Goal: Task Accomplishment & Management: Use online tool/utility

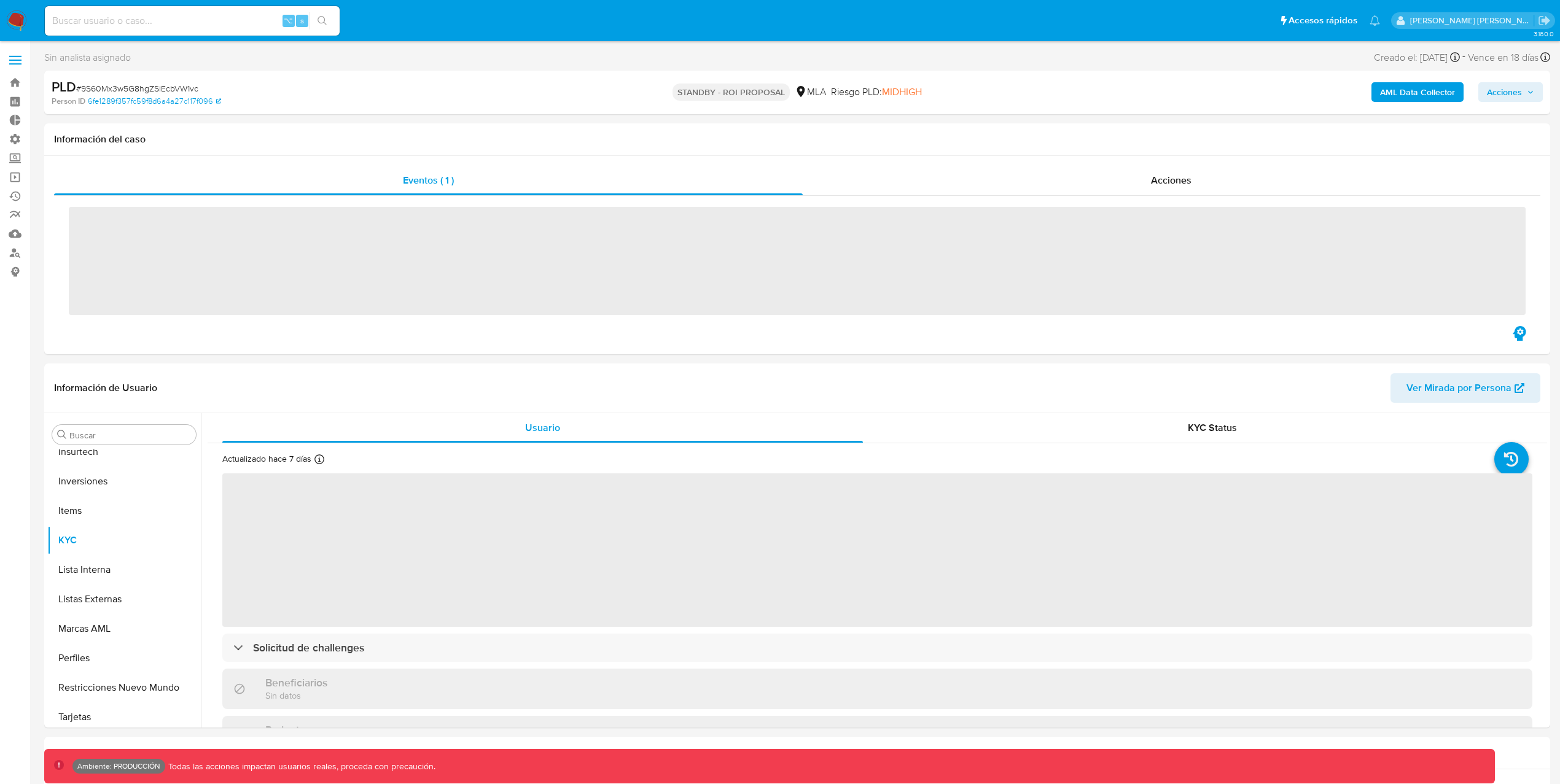
scroll to position [578, 0]
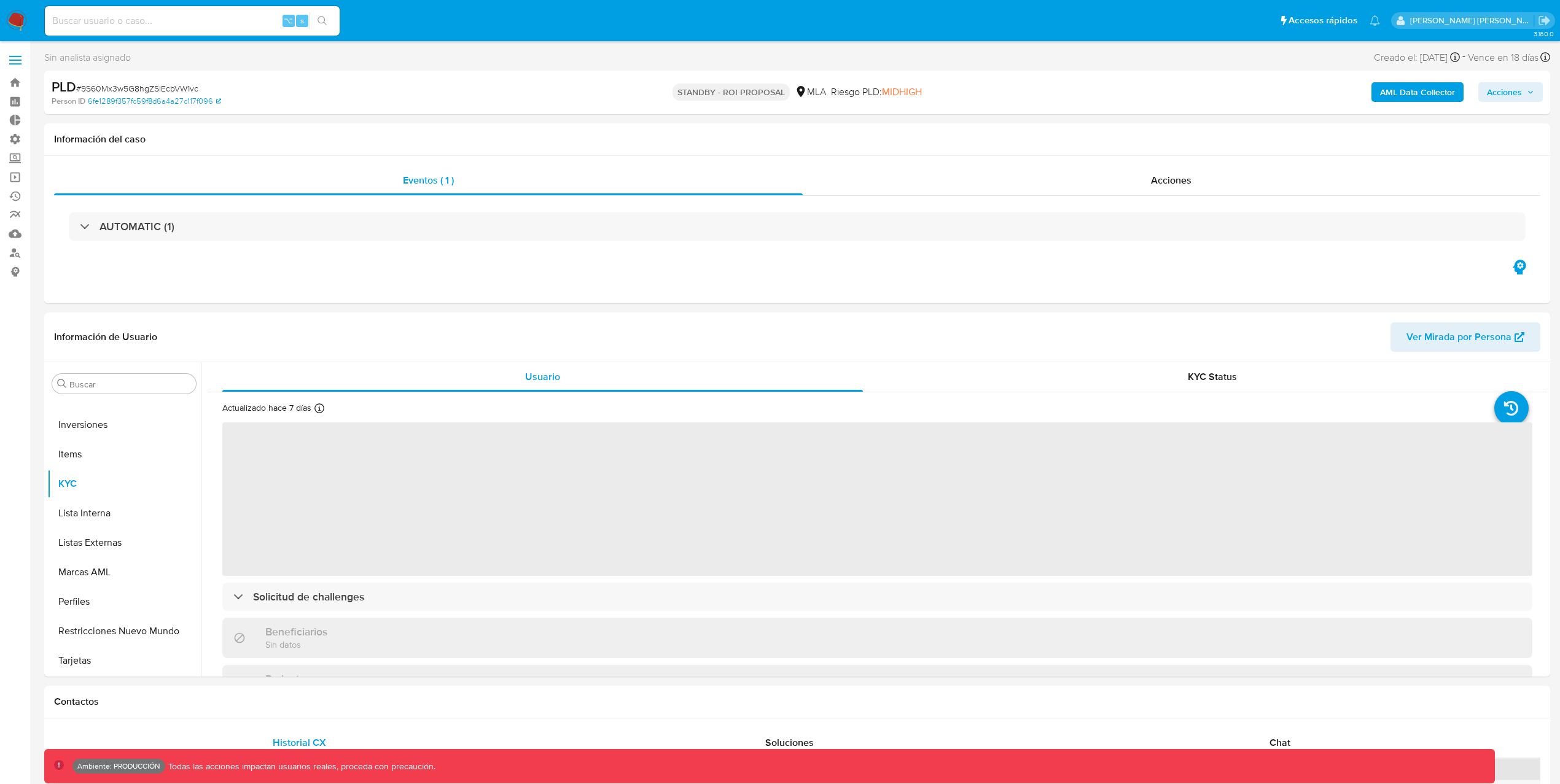
select select "10"
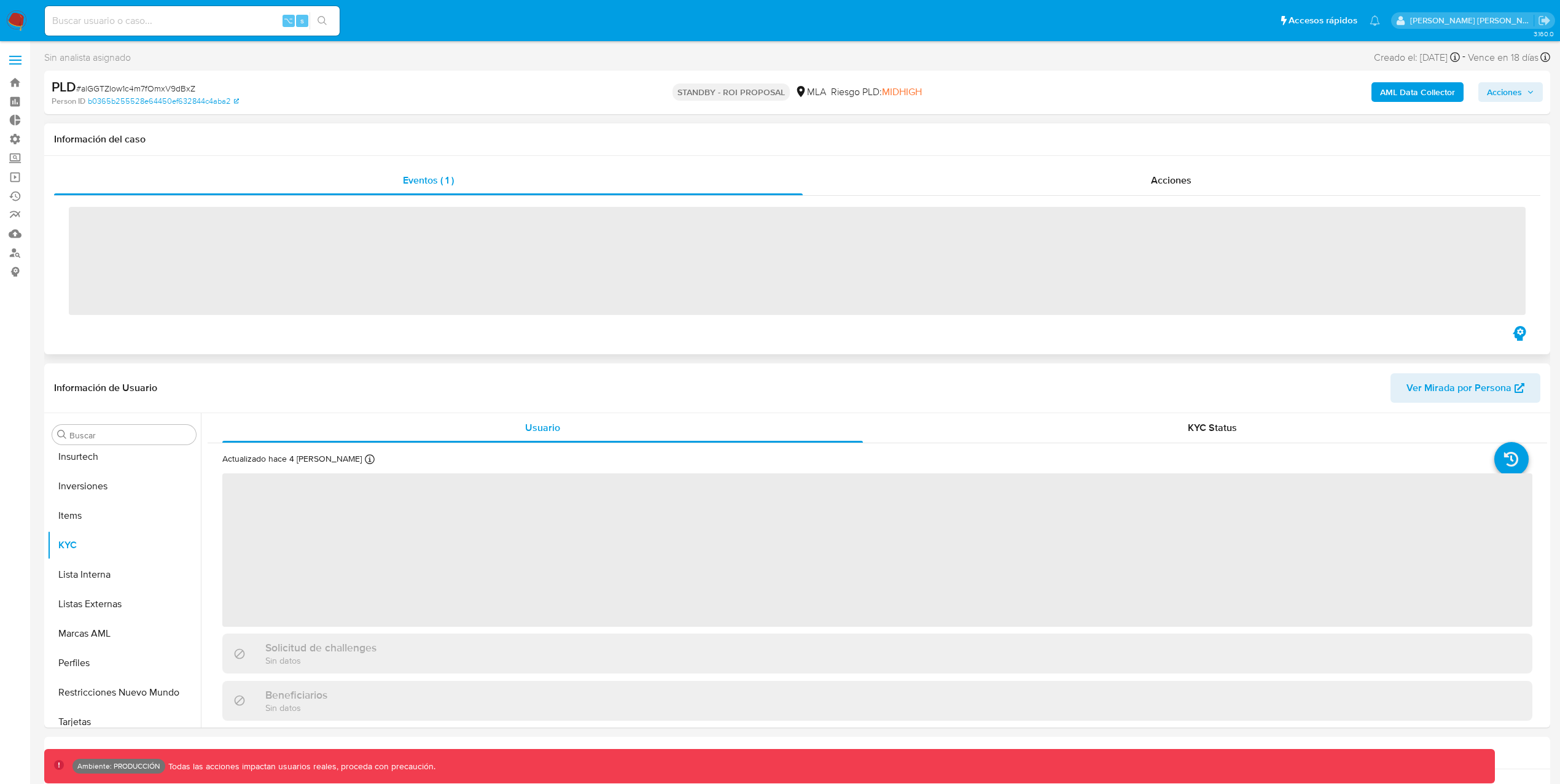
scroll to position [578, 0]
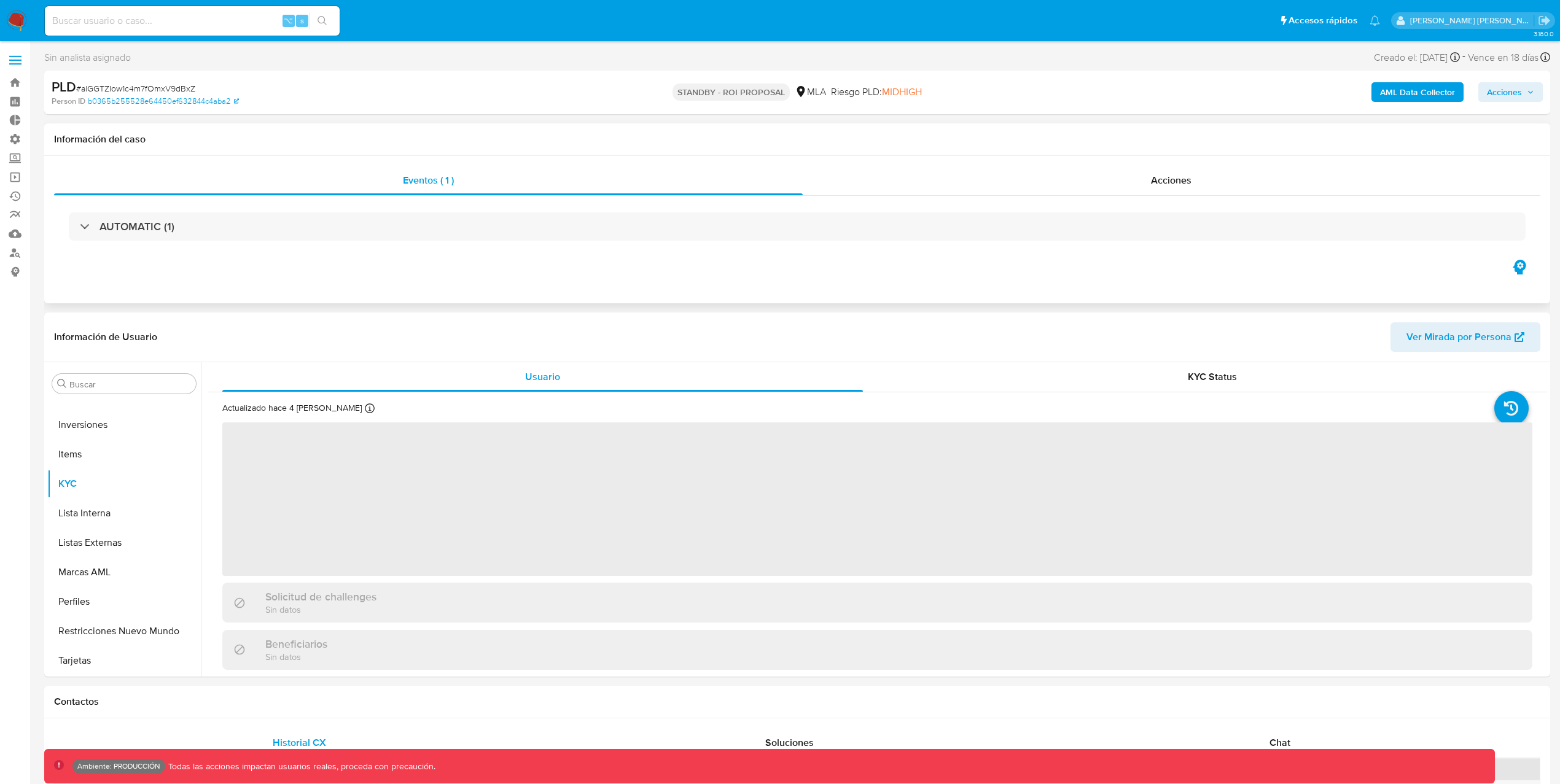
select select "10"
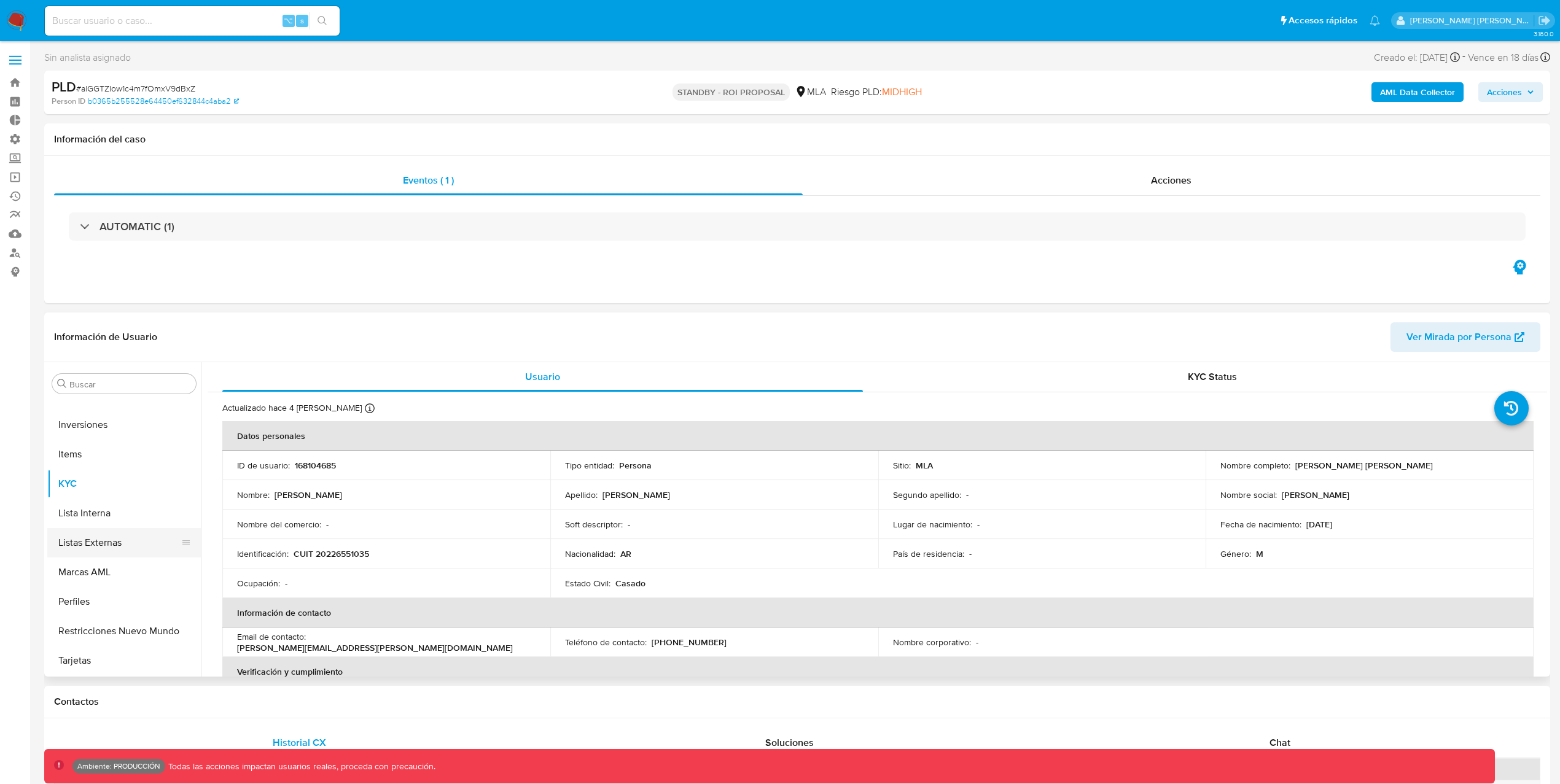
scroll to position [0, 0]
click at [130, 440] on button "Archivos adjuntos" at bounding box center [119, 442] width 144 height 29
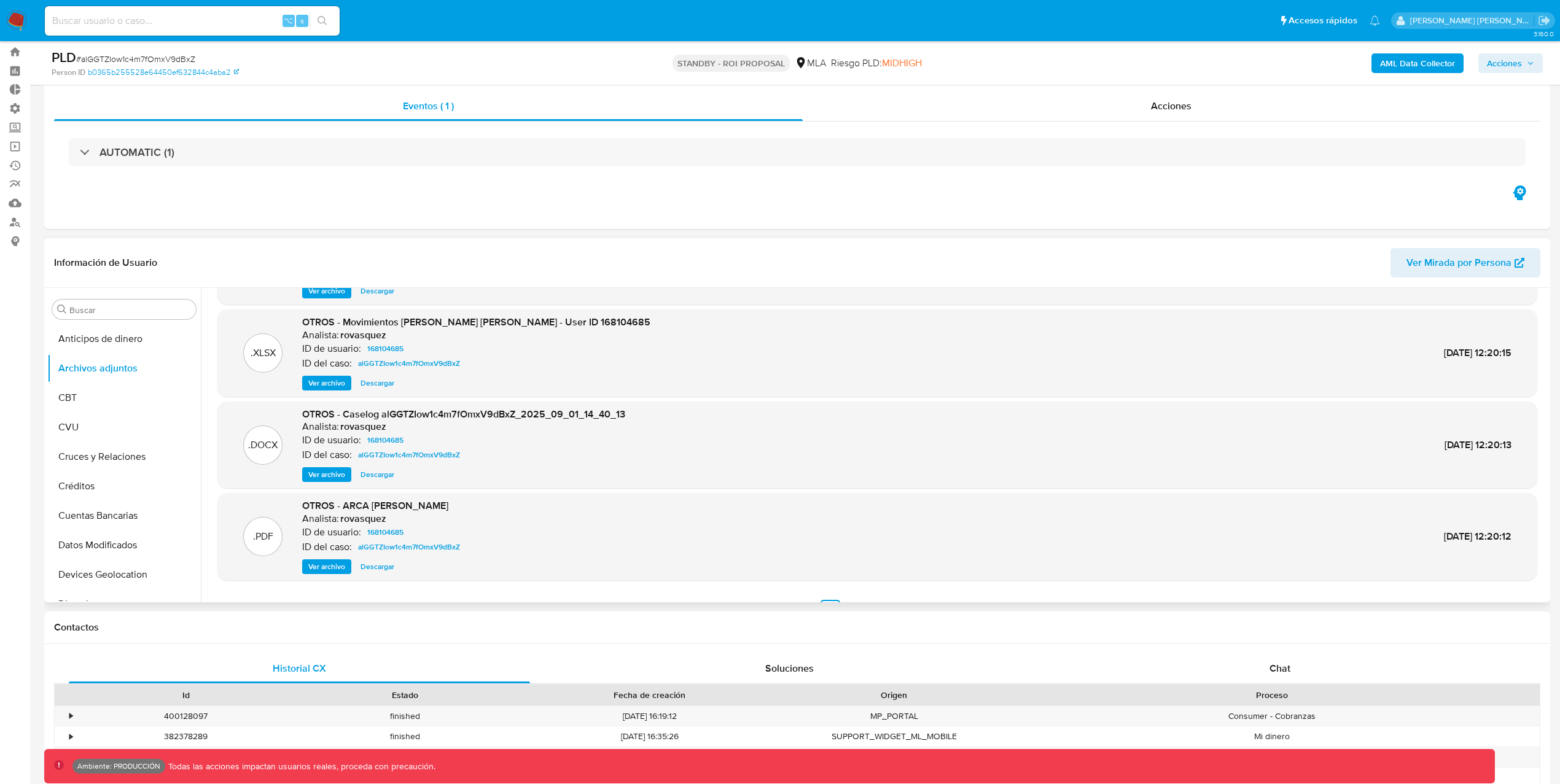
scroll to position [103, 0]
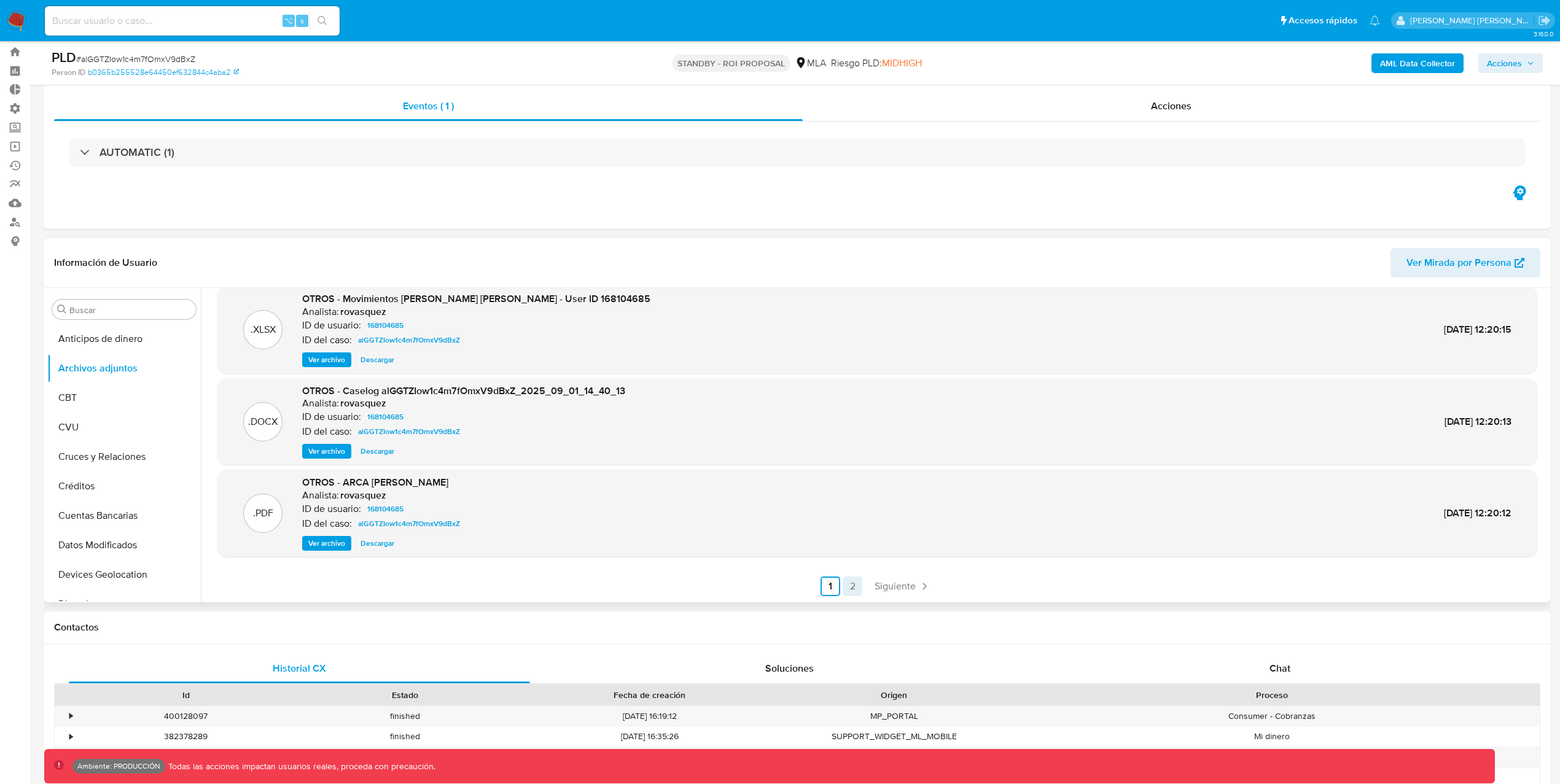
click at [847, 591] on link "2" at bounding box center [852, 586] width 19 height 19
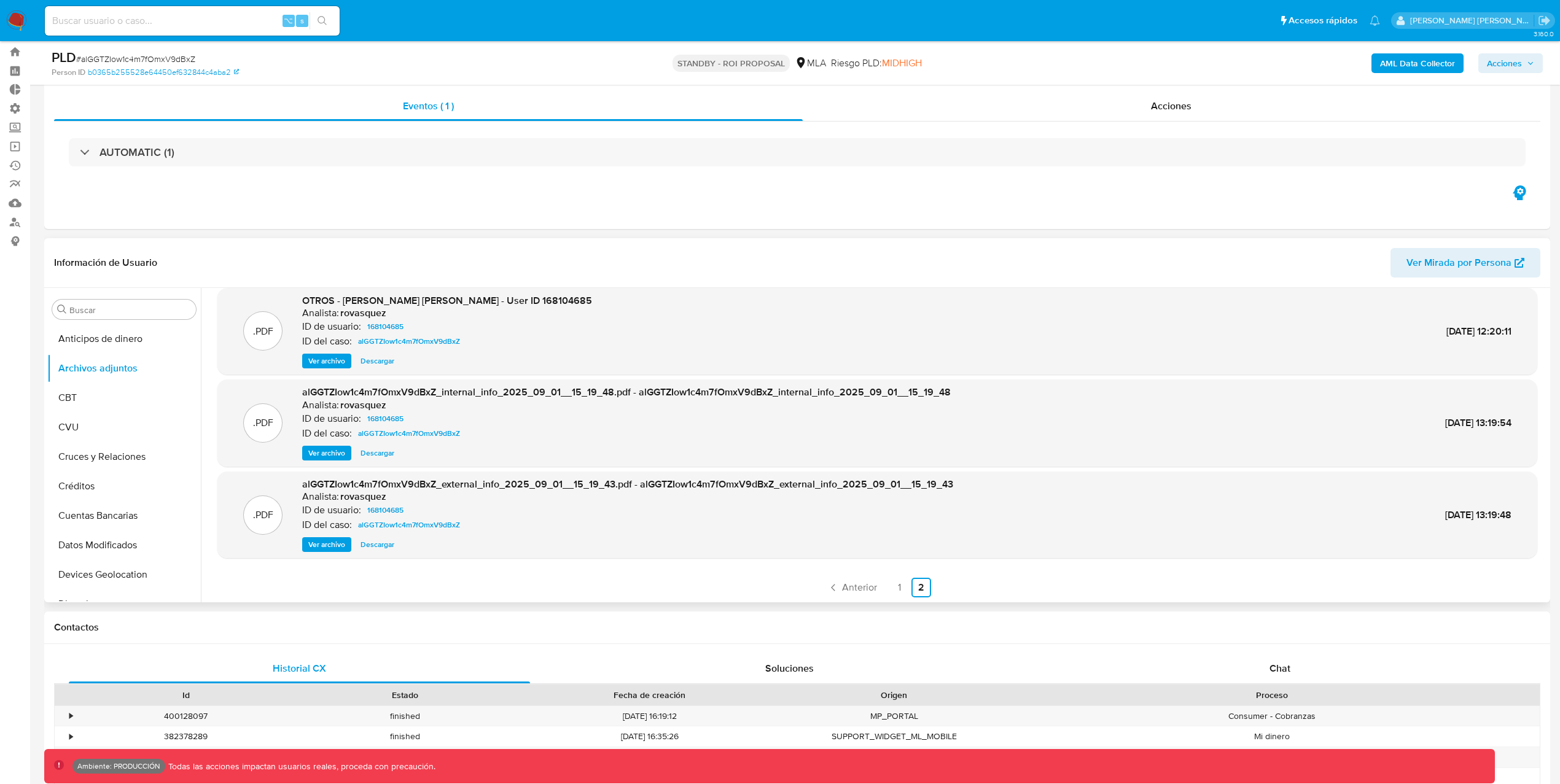
scroll to position [11, 0]
click at [326, 542] on span "Ver archivo" at bounding box center [326, 543] width 37 height 12
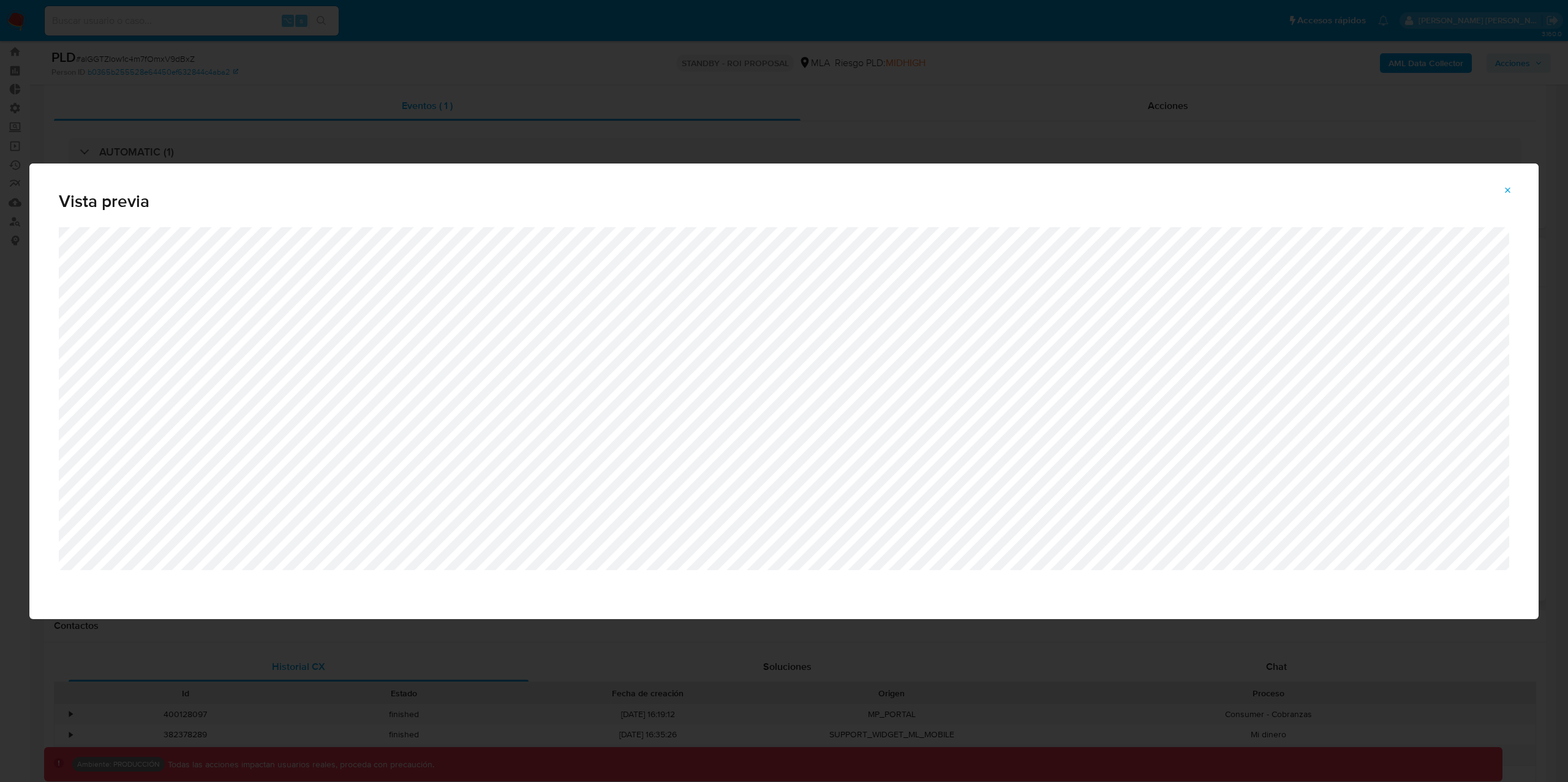
click at [1507, 186] on icon "Attachment preview" at bounding box center [1508, 190] width 10 height 10
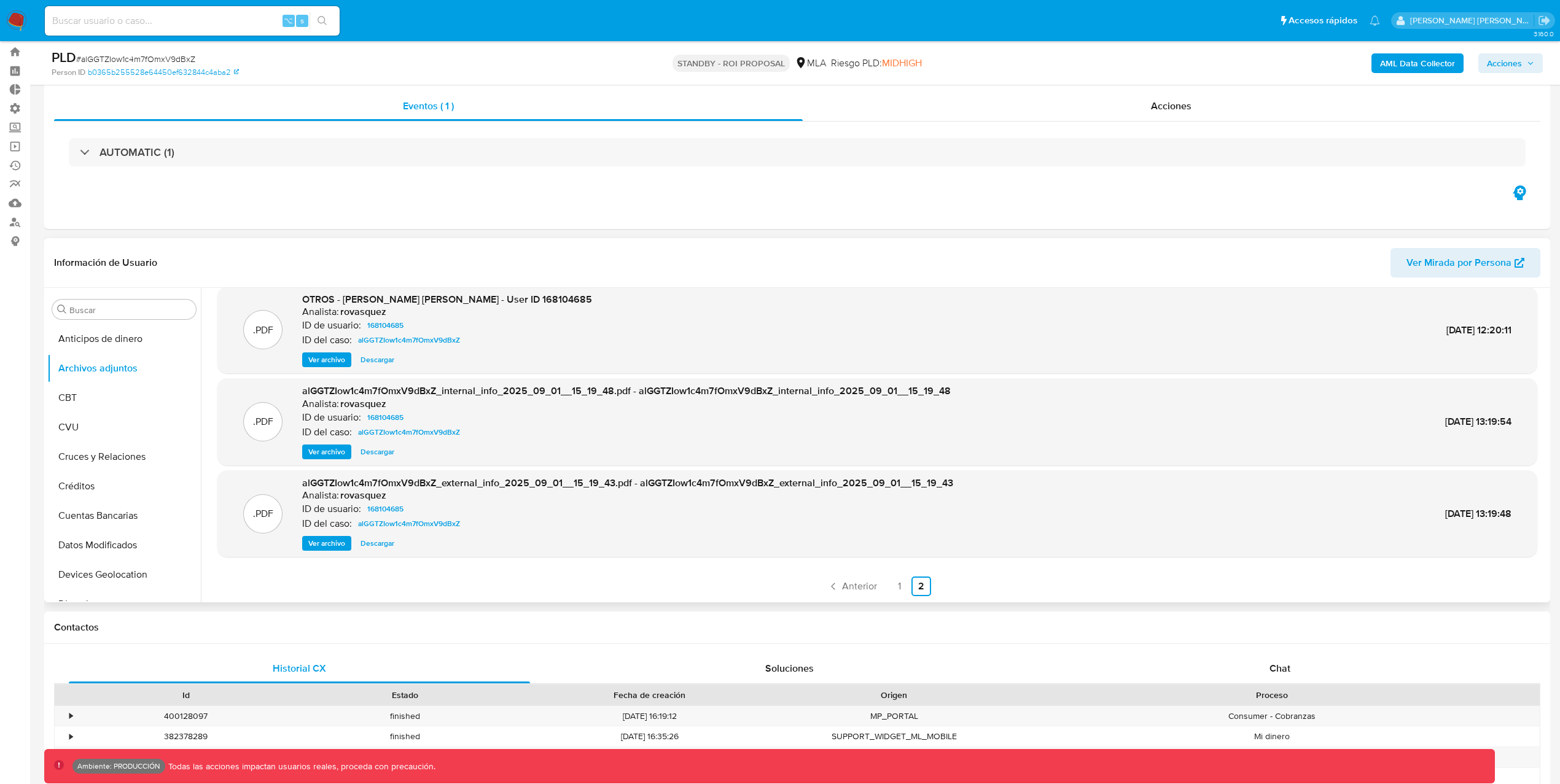
click at [386, 543] on span "Descargar" at bounding box center [378, 543] width 34 height 12
